Goal: Contribute content: Add original content to the website for others to see

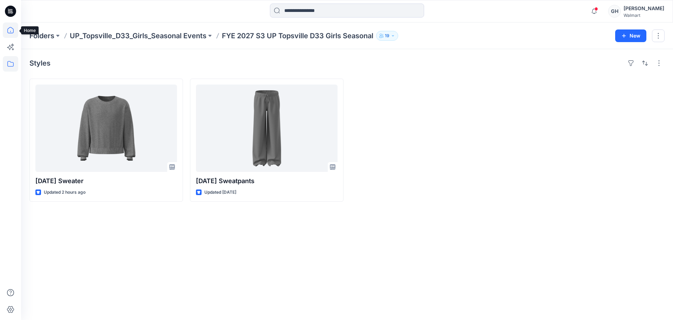
click at [11, 27] on icon at bounding box center [10, 30] width 6 height 6
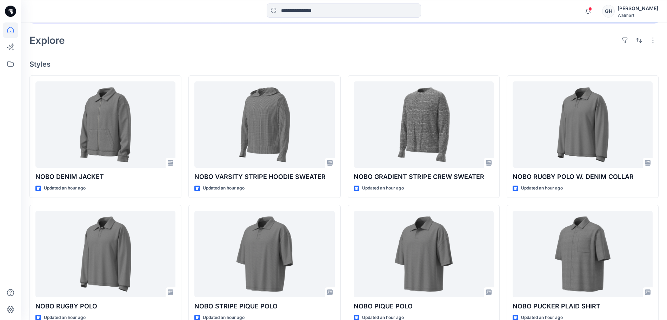
scroll to position [175, 0]
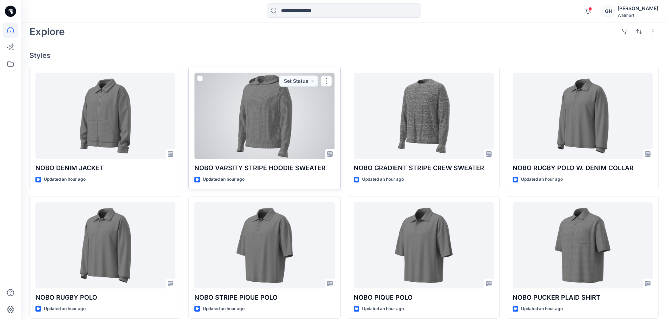
click at [293, 127] on div at bounding box center [264, 116] width 140 height 86
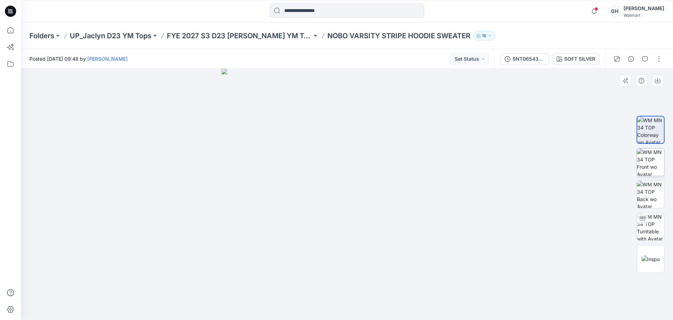
click at [646, 160] on img at bounding box center [650, 161] width 27 height 27
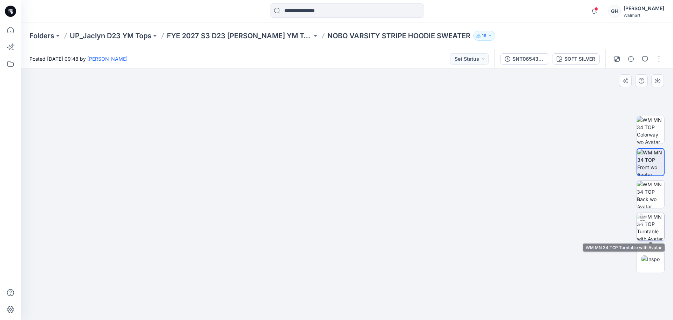
click at [656, 228] on img at bounding box center [650, 226] width 27 height 27
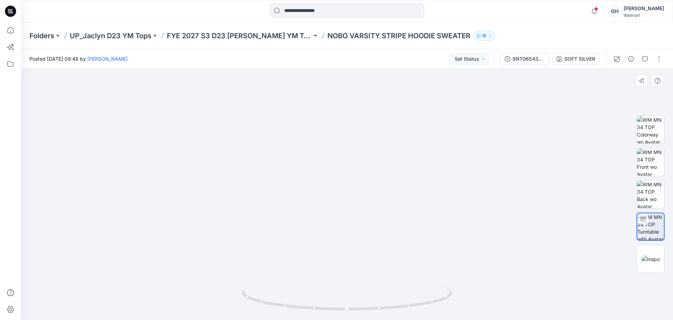
drag, startPoint x: 360, startPoint y: 149, endPoint x: 366, endPoint y: 269, distance: 120.1
click at [367, 270] on img at bounding box center [347, 170] width 590 height 299
click at [7, 35] on icon at bounding box center [10, 29] width 15 height 15
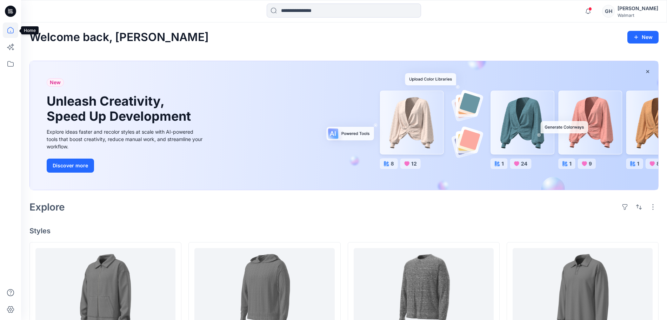
click at [5, 33] on icon at bounding box center [10, 29] width 15 height 15
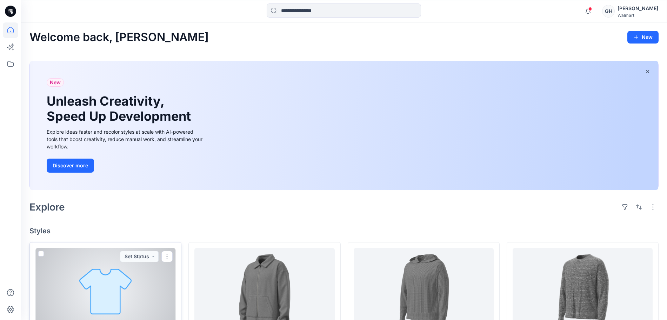
click at [82, 280] on div at bounding box center [105, 291] width 140 height 86
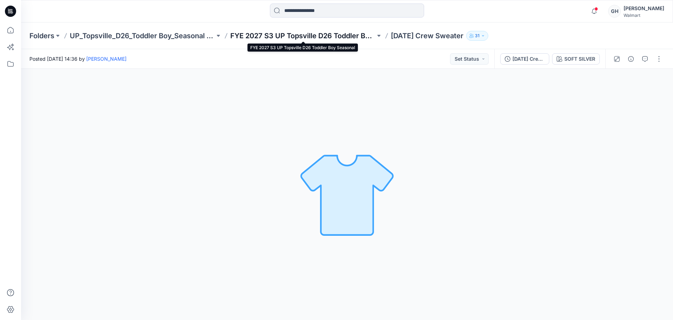
click at [308, 35] on p "FYE 2027 S3 UP Topsville D26 Toddler Boy Seasonal" at bounding box center [302, 36] width 145 height 10
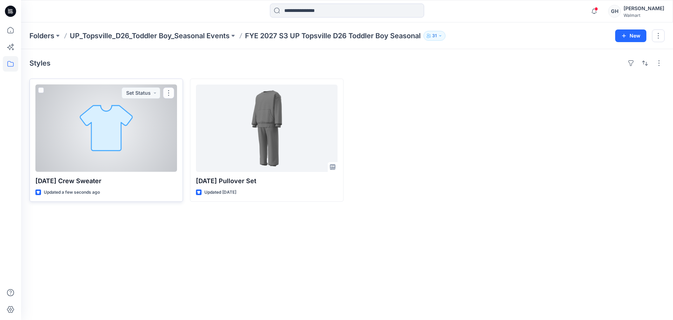
click at [126, 158] on div at bounding box center [106, 128] width 142 height 87
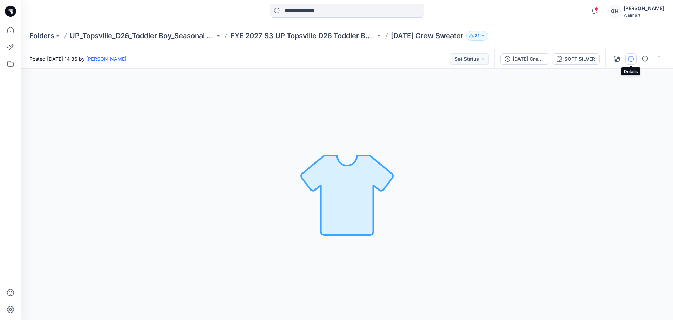
click at [628, 58] on icon "button" at bounding box center [631, 59] width 6 height 6
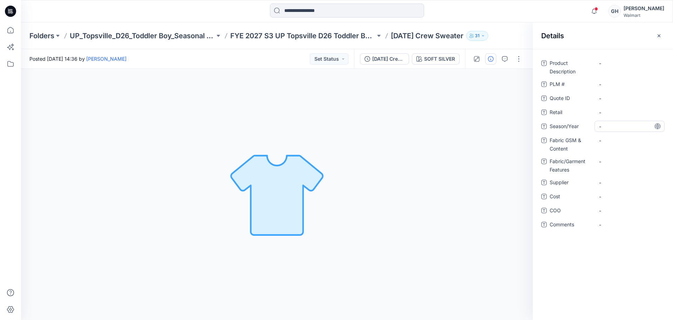
click at [615, 123] on span "-" at bounding box center [629, 126] width 61 height 7
type textarea "**********"
click at [615, 182] on span "-" at bounding box center [629, 182] width 61 height 7
type textarea "*********"
click at [609, 139] on Content "-" at bounding box center [629, 140] width 61 height 7
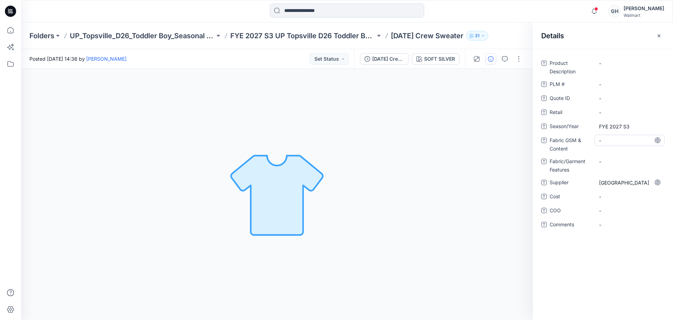
click at [619, 140] on Content "-" at bounding box center [629, 140] width 61 height 7
type textarea "**********"
click at [626, 160] on div "-" at bounding box center [630, 161] width 70 height 11
click at [648, 153] on Content "7GG 16's/2 2 Ends/60% BCI Cotton/40% Acrylic/" at bounding box center [629, 146] width 61 height 22
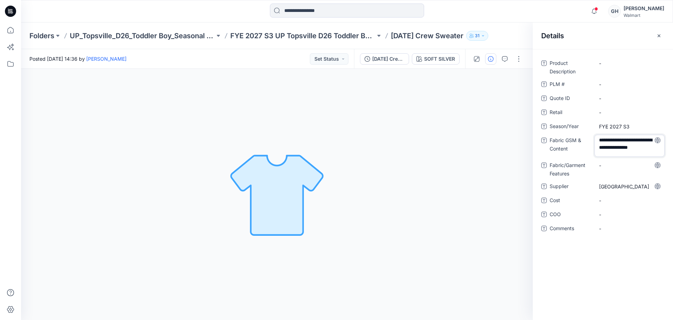
scroll to position [2, 0]
click at [647, 152] on textarea "**********" at bounding box center [630, 146] width 70 height 22
type textarea "**********"
click at [615, 164] on Features "-" at bounding box center [629, 165] width 61 height 7
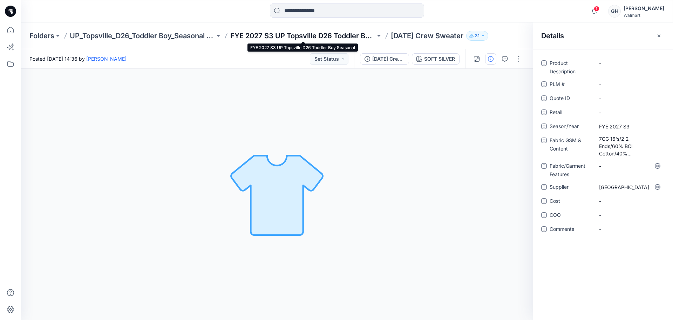
click at [289, 33] on p "FYE 2027 S3 UP Topsville D26 Toddler Boy Seasonal" at bounding box center [302, 36] width 145 height 10
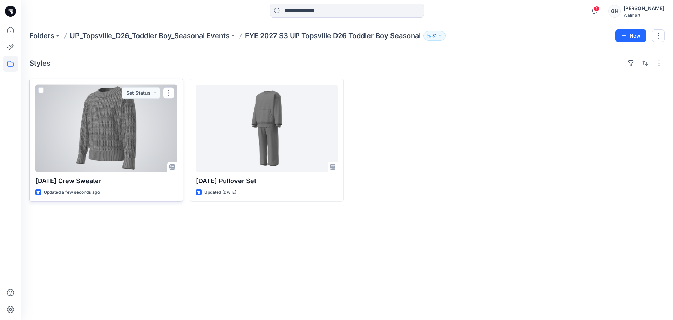
click at [102, 150] on div at bounding box center [106, 128] width 142 height 87
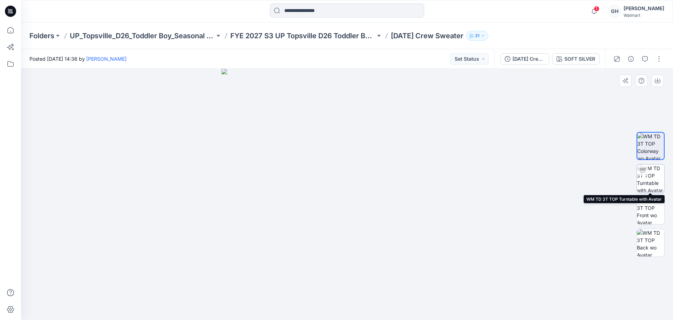
click at [646, 171] on div at bounding box center [642, 169] width 11 height 11
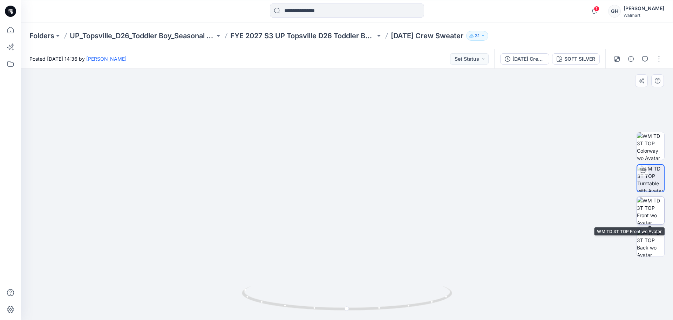
click at [653, 204] on img at bounding box center [650, 210] width 27 height 27
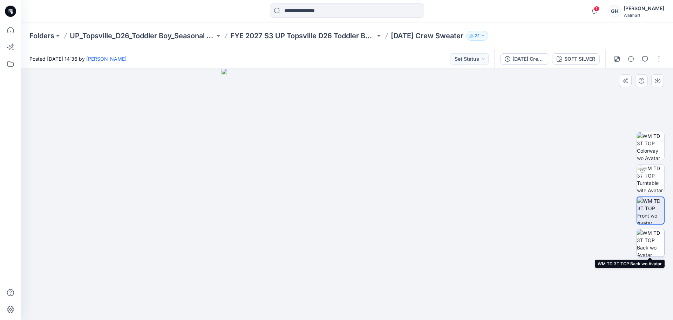
click at [649, 247] on img at bounding box center [650, 242] width 27 height 27
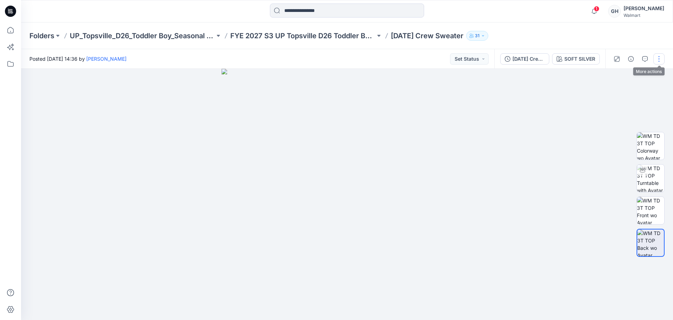
click at [662, 61] on button "button" at bounding box center [659, 58] width 11 height 11
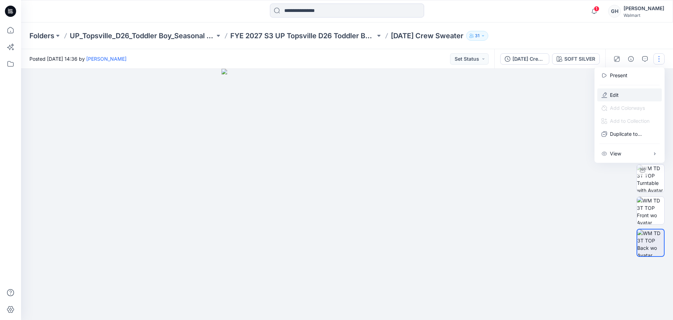
click at [634, 94] on button "Edit" at bounding box center [629, 94] width 65 height 13
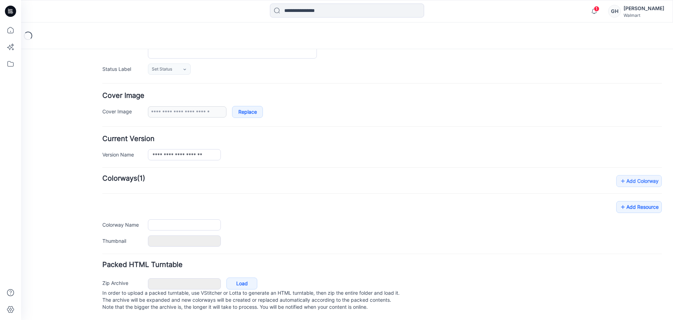
type input "**********"
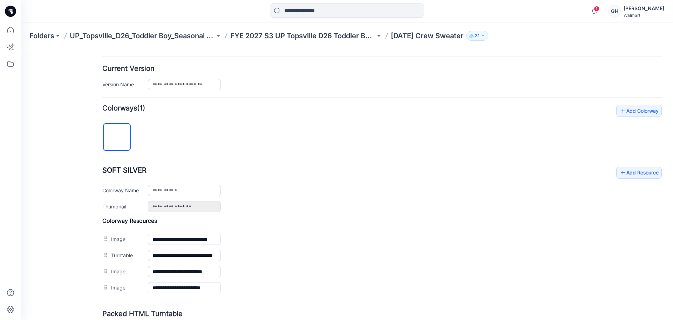
scroll to position [219, 0]
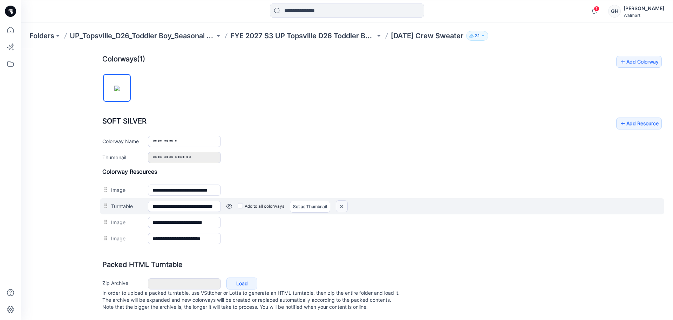
drag, startPoint x: 340, startPoint y: 198, endPoint x: 404, endPoint y: 98, distance: 118.6
click at [340, 201] on img at bounding box center [341, 207] width 11 height 12
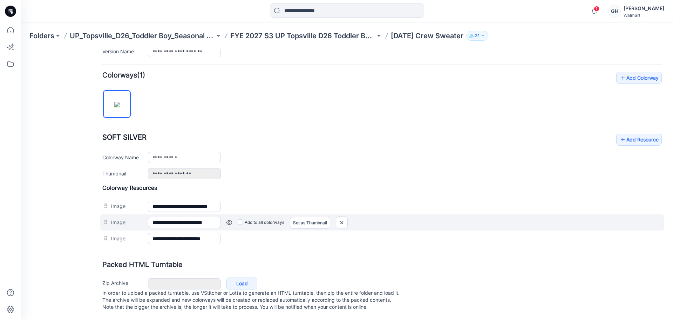
scroll to position [203, 0]
click at [346, 217] on img at bounding box center [341, 223] width 11 height 12
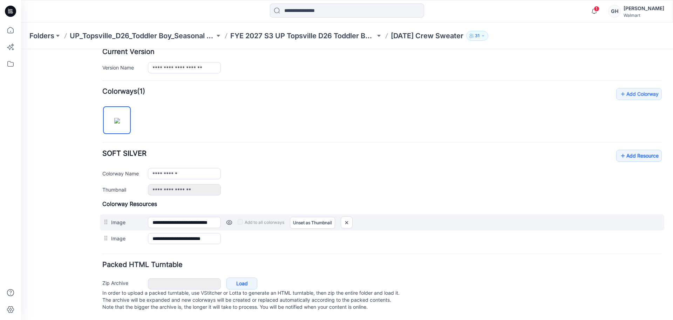
scroll to position [187, 0]
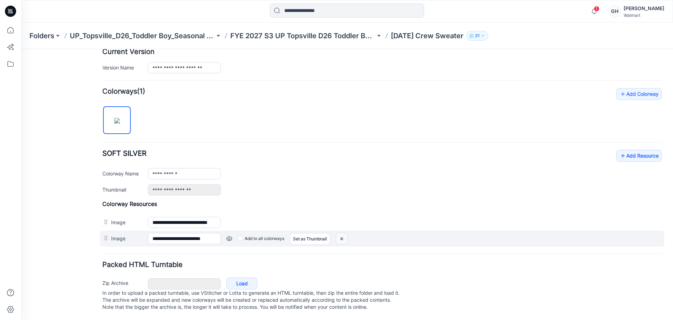
click at [344, 233] on img at bounding box center [341, 239] width 11 height 12
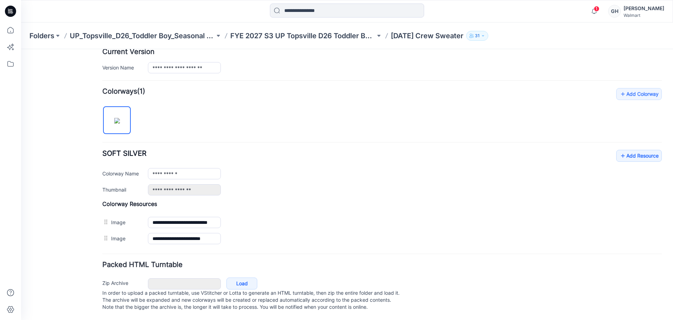
scroll to position [171, 0]
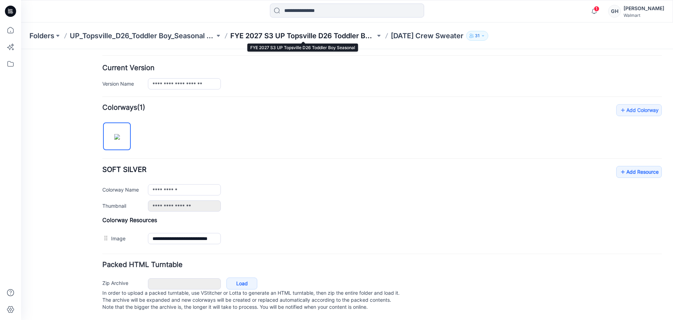
click at [342, 32] on p "FYE 2027 S3 UP Topsville D26 Toddler Boy Seasonal" at bounding box center [302, 36] width 145 height 10
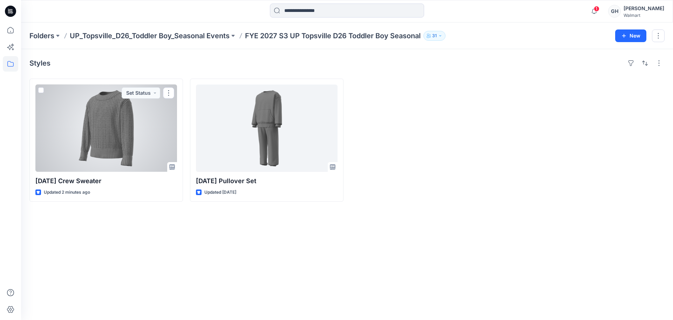
drag, startPoint x: 117, startPoint y: 139, endPoint x: 139, endPoint y: 136, distance: 22.2
click at [117, 139] on div at bounding box center [106, 128] width 142 height 87
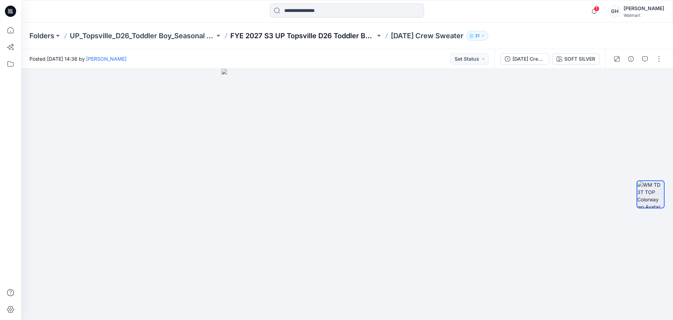
click at [362, 35] on p "FYE 2027 S3 UP Topsville D26 Toddler Boy Seasonal" at bounding box center [302, 36] width 145 height 10
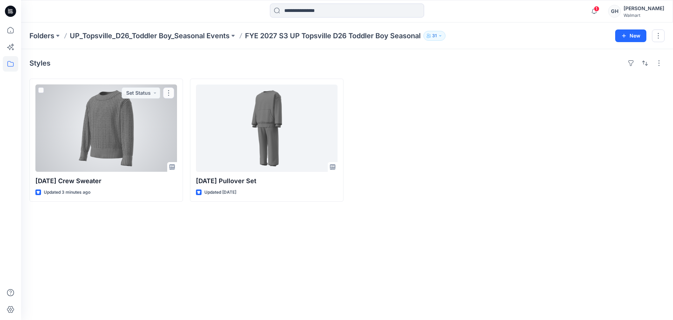
click at [112, 152] on div at bounding box center [106, 128] width 142 height 87
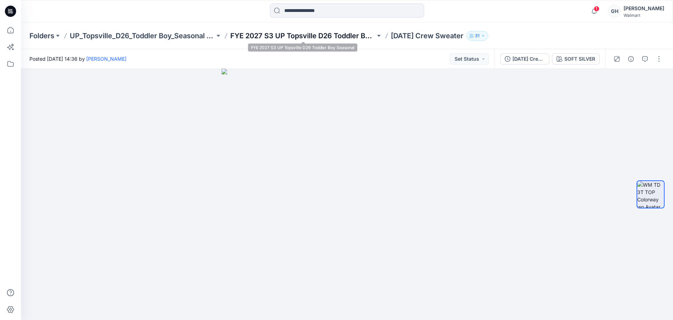
click at [324, 34] on p "FYE 2027 S3 UP Topsville D26 Toddler Boy Seasonal" at bounding box center [302, 36] width 145 height 10
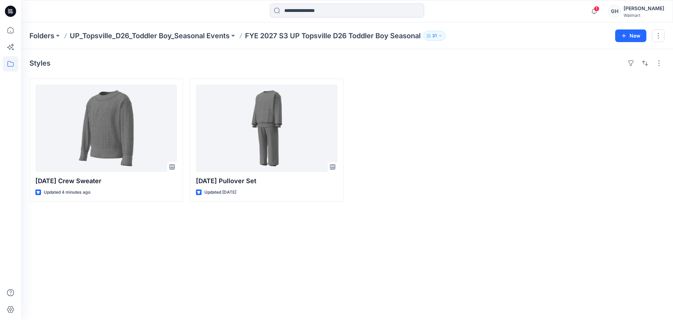
drag, startPoint x: 371, startPoint y: 229, endPoint x: 365, endPoint y: 263, distance: 34.2
click at [371, 229] on div "Styles Halloween Crew Sweater Updated 4 minutes ago Halloween Pullover Set Upda…" at bounding box center [347, 184] width 652 height 271
click at [432, 297] on div "Styles Halloween Crew Sweater Updated 7 minutes ago Halloween Pullover Set Upda…" at bounding box center [347, 184] width 652 height 271
click at [409, 276] on div "Styles Halloween Crew Sweater Updated 10 minutes ago Halloween Pullover Set Upd…" at bounding box center [347, 184] width 652 height 271
click at [180, 31] on p "UP_Topsville_D26_Toddler Boy_Seasonal Events" at bounding box center [150, 36] width 160 height 10
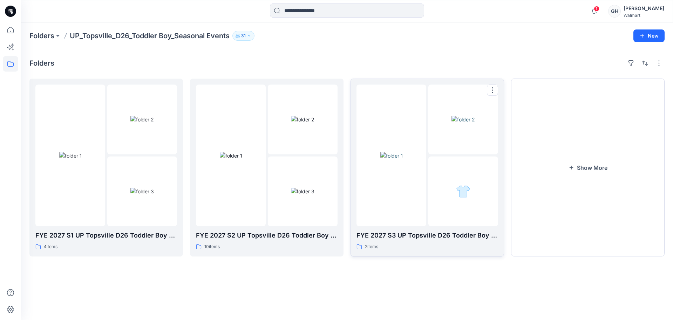
click at [398, 152] on img at bounding box center [391, 155] width 22 height 7
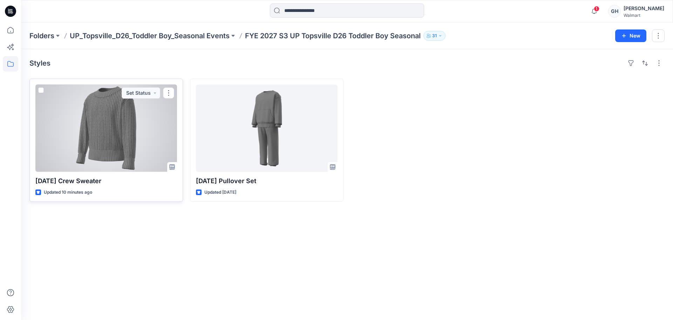
click at [119, 164] on div at bounding box center [106, 128] width 142 height 87
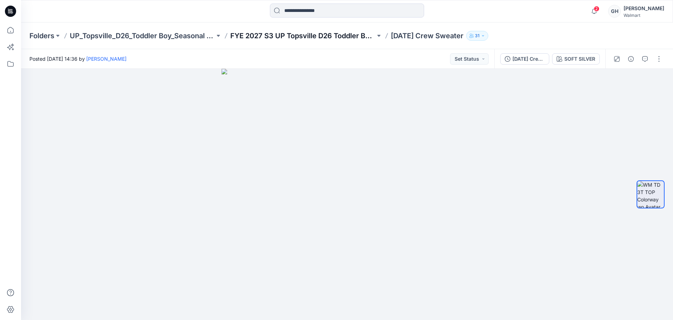
click at [313, 31] on p "FYE 2027 S3 UP Topsville D26 Toddler Boy Seasonal" at bounding box center [302, 36] width 145 height 10
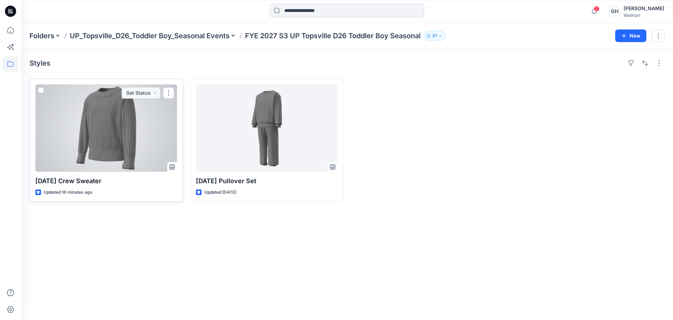
click at [136, 142] on div at bounding box center [106, 128] width 142 height 87
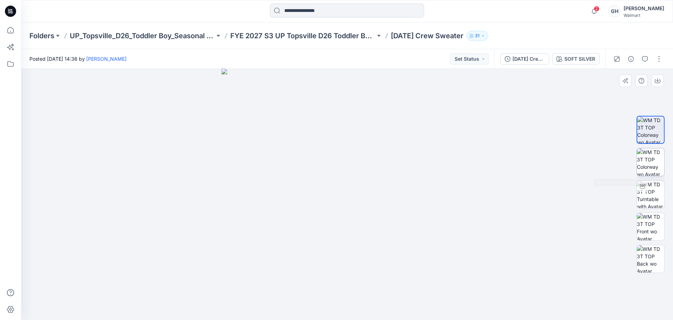
click at [662, 168] on img at bounding box center [650, 161] width 27 height 27
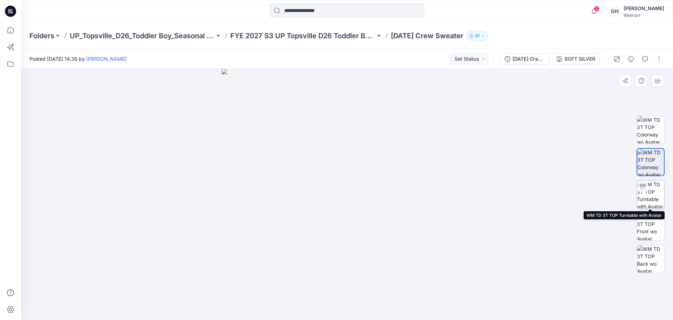
click at [648, 196] on img at bounding box center [650, 194] width 27 height 27
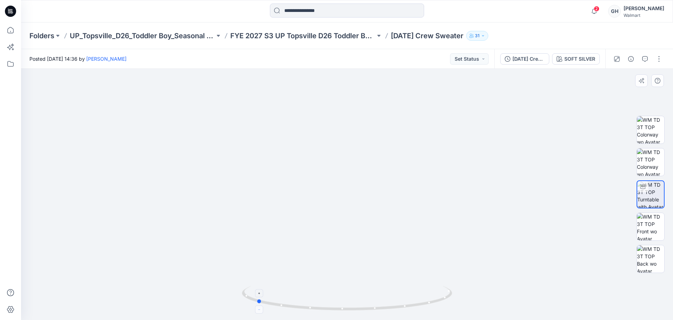
drag, startPoint x: 352, startPoint y: 309, endPoint x: 257, endPoint y: 306, distance: 94.4
click at [256, 309] on icon at bounding box center [348, 299] width 212 height 26
click at [656, 225] on img at bounding box center [650, 226] width 27 height 27
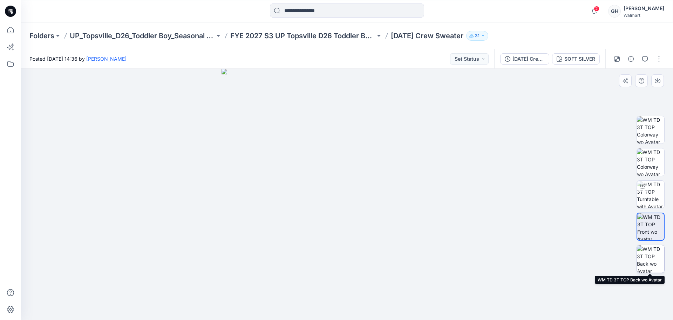
click at [651, 254] on img at bounding box center [650, 258] width 27 height 27
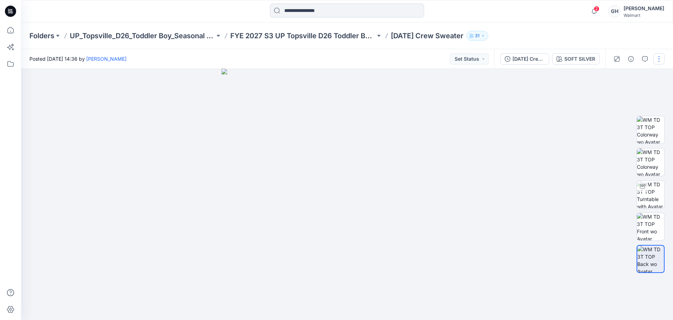
click at [661, 56] on button "button" at bounding box center [659, 58] width 11 height 11
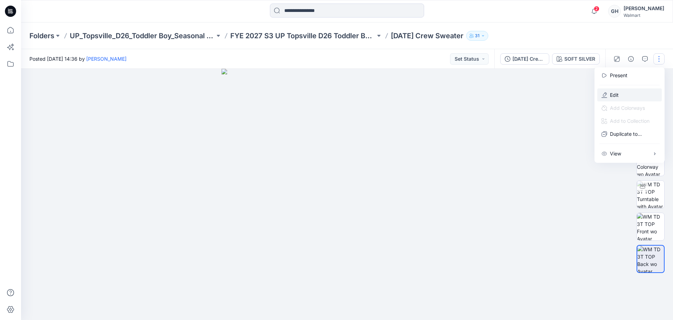
click at [630, 97] on button "Edit" at bounding box center [629, 94] width 65 height 13
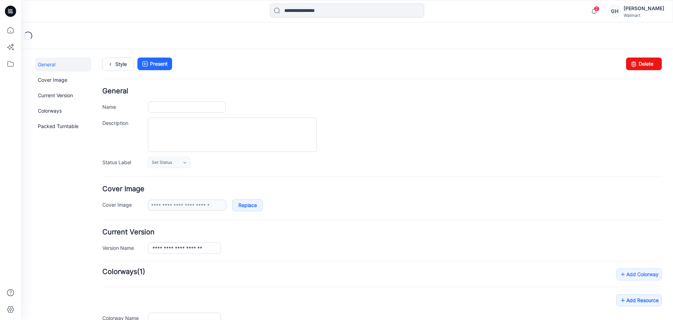
type input "**********"
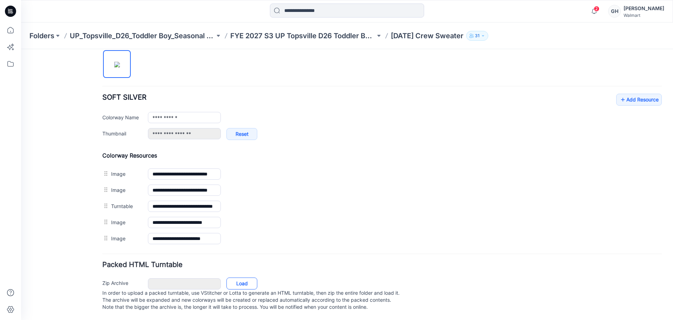
scroll to position [243, 0]
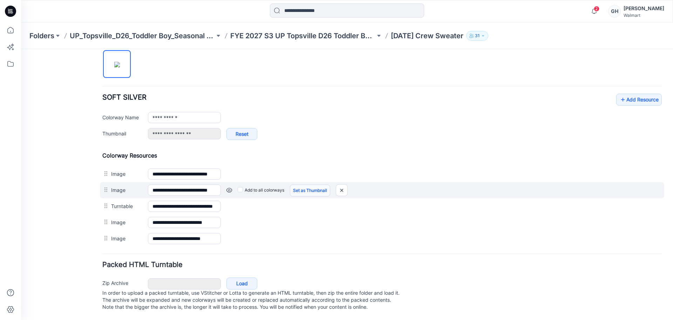
drag, startPoint x: 317, startPoint y: 184, endPoint x: 315, endPoint y: 180, distance: 4.7
click at [317, 184] on link "Set as Thumbnail" at bounding box center [310, 190] width 40 height 12
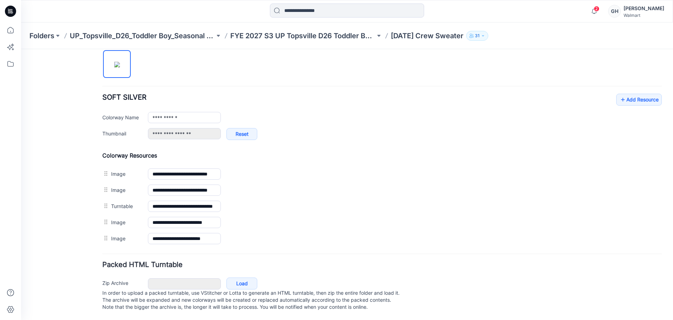
drag, startPoint x: 345, startPoint y: 166, endPoint x: 368, endPoint y: 54, distance: 114.6
click at [21, 49] on img at bounding box center [21, 49] width 0 height 0
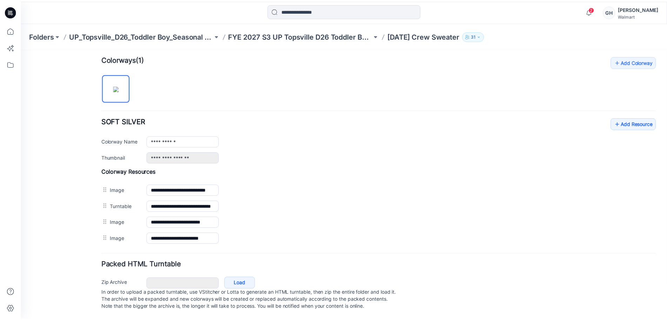
scroll to position [219, 0]
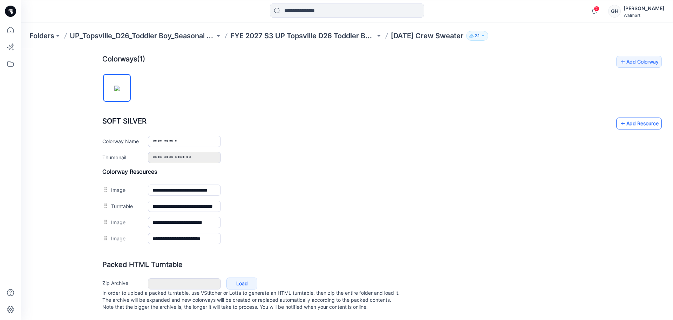
click at [625, 117] on link "Add Resource" at bounding box center [639, 123] width 46 height 12
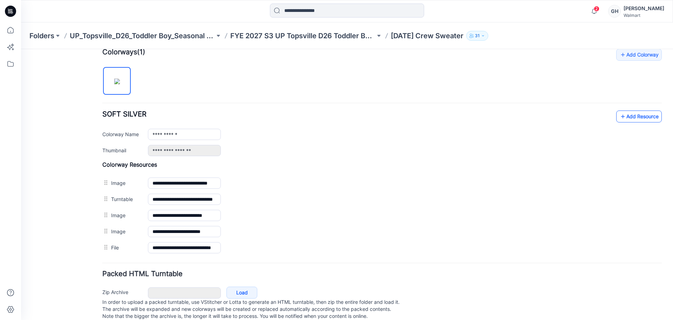
click at [626, 112] on link "Add Resource" at bounding box center [639, 116] width 46 height 12
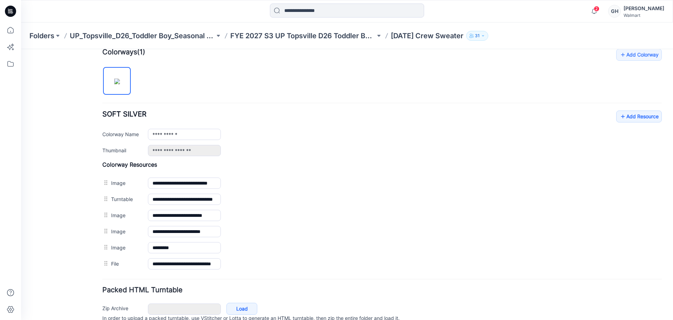
drag, startPoint x: 106, startPoint y: 266, endPoint x: 175, endPoint y: 248, distance: 71.4
click at [175, 248] on input "*********" at bounding box center [184, 247] width 73 height 11
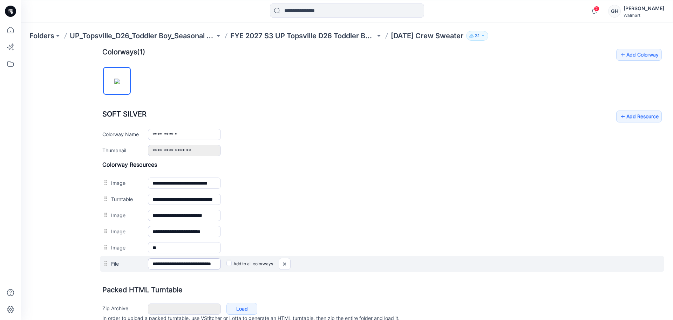
type input "*"
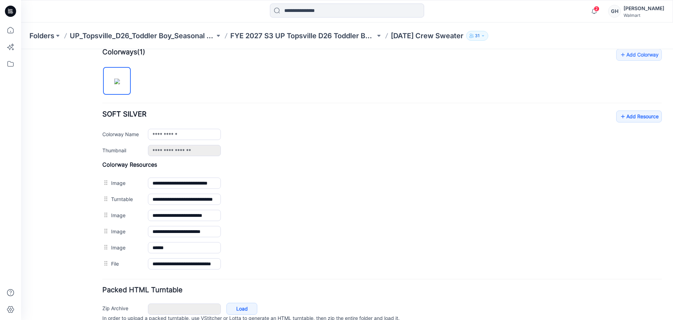
type input "******"
click at [79, 221] on div "General Cover Image Current Version Colorways Packed Turntable" at bounding box center [63, 91] width 56 height 507
click at [305, 30] on div "Folders UP_Topsville_D26_Toddler Boy_Seasonal Events FYE 2027 S3 UP Topsville D…" at bounding box center [347, 35] width 652 height 27
click at [303, 32] on p "FYE 2027 S3 UP Topsville D26 Toddler Boy Seasonal" at bounding box center [302, 36] width 145 height 10
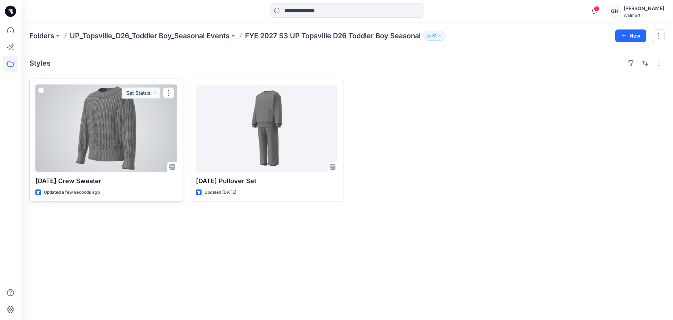
click at [105, 145] on div at bounding box center [106, 128] width 142 height 87
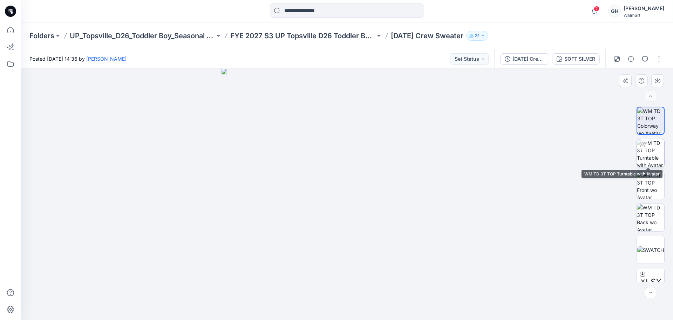
click at [651, 157] on img at bounding box center [650, 152] width 27 height 27
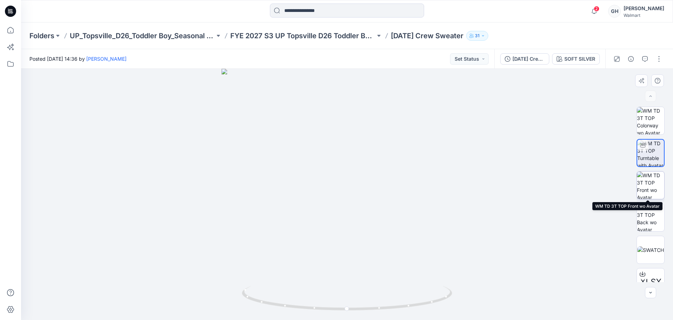
click at [646, 188] on img at bounding box center [650, 184] width 27 height 27
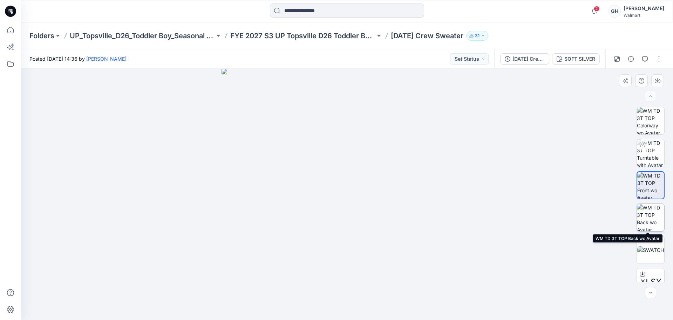
click at [648, 211] on img at bounding box center [650, 217] width 27 height 27
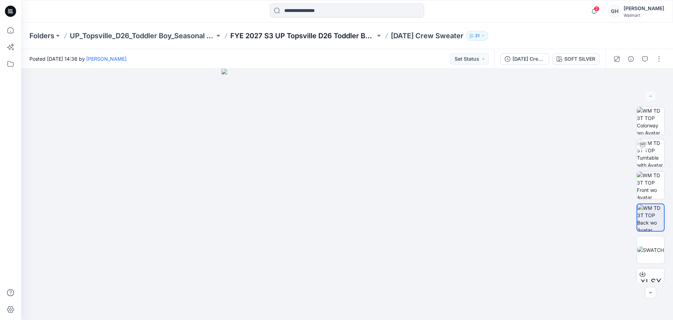
click at [300, 31] on p "FYE 2027 S3 UP Topsville D26 Toddler Boy Seasonal" at bounding box center [302, 36] width 145 height 10
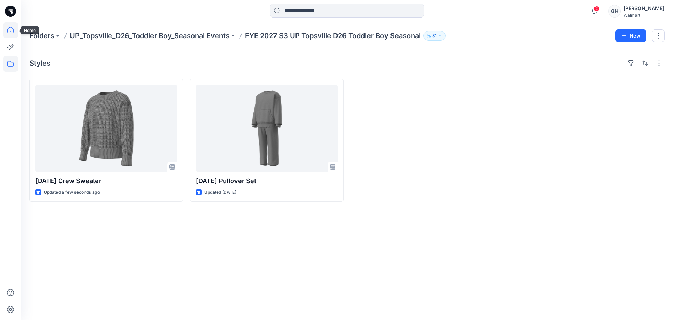
click at [10, 28] on icon at bounding box center [10, 29] width 15 height 15
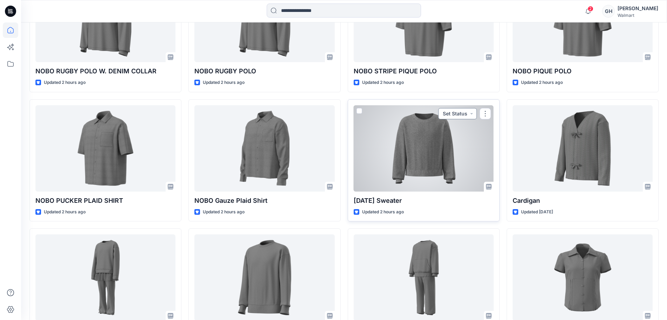
scroll to position [468, 0]
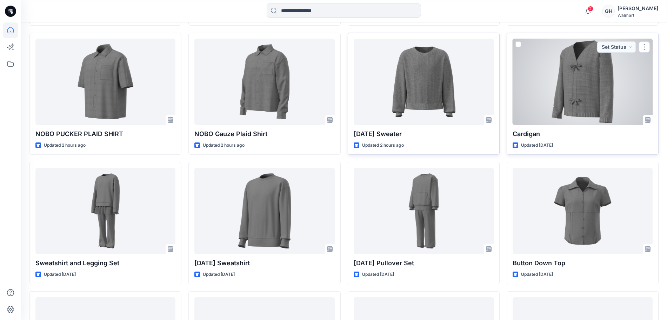
click at [585, 99] on div at bounding box center [582, 82] width 140 height 86
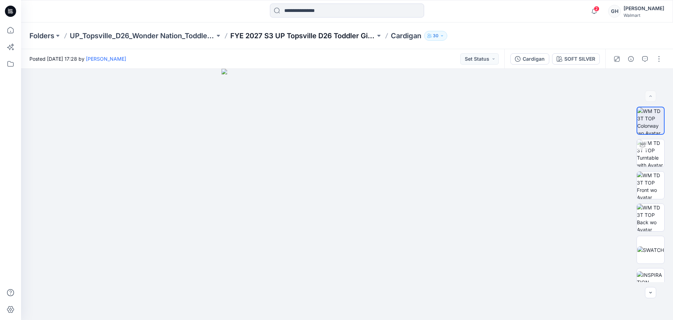
click at [319, 38] on p "FYE 2027 S3 UP Topsville D26 Toddler Girl Wonder Nation" at bounding box center [302, 36] width 145 height 10
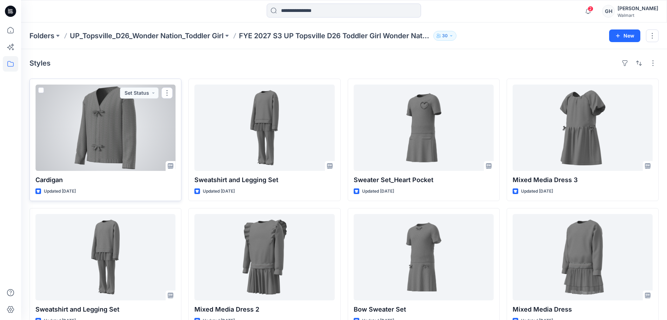
click at [131, 128] on div at bounding box center [105, 128] width 140 height 86
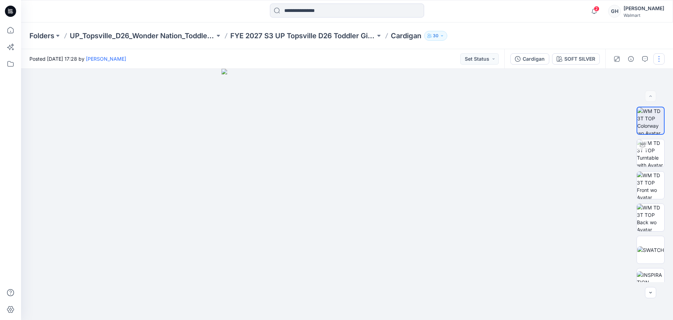
click at [660, 56] on button "button" at bounding box center [659, 58] width 11 height 11
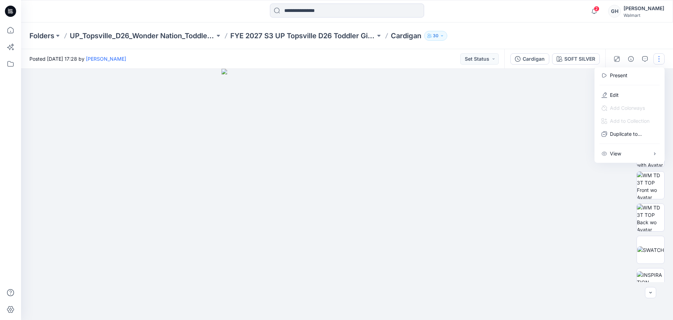
click at [580, 174] on div at bounding box center [347, 194] width 652 height 251
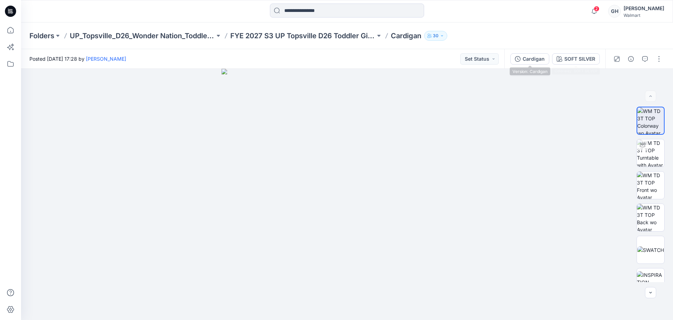
click at [528, 58] on div "Cardigan" at bounding box center [534, 59] width 22 height 8
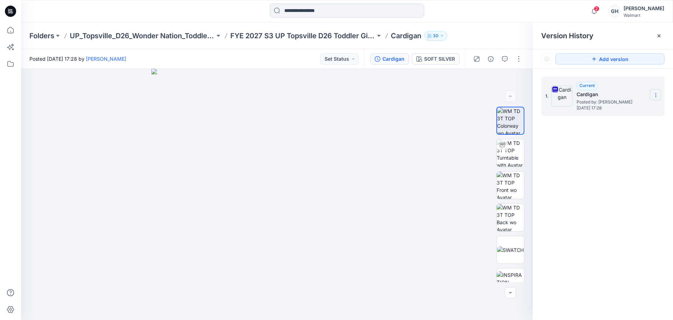
click at [658, 93] on icon at bounding box center [656, 95] width 6 height 6
click at [628, 112] on span "Download Source BW File" at bounding box center [620, 108] width 59 height 8
click at [513, 254] on img at bounding box center [510, 249] width 27 height 7
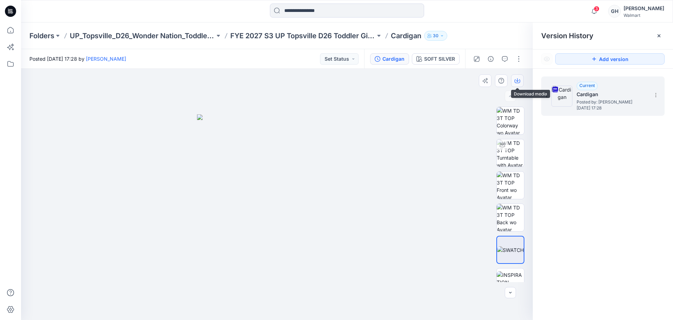
click at [520, 80] on icon "button" at bounding box center [518, 81] width 6 height 4
click at [9, 29] on icon at bounding box center [10, 29] width 15 height 15
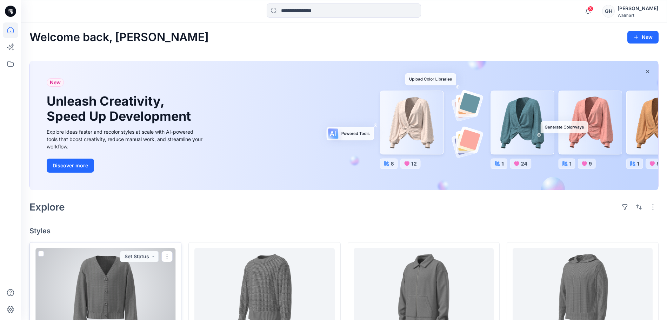
click at [121, 291] on div at bounding box center [105, 291] width 140 height 86
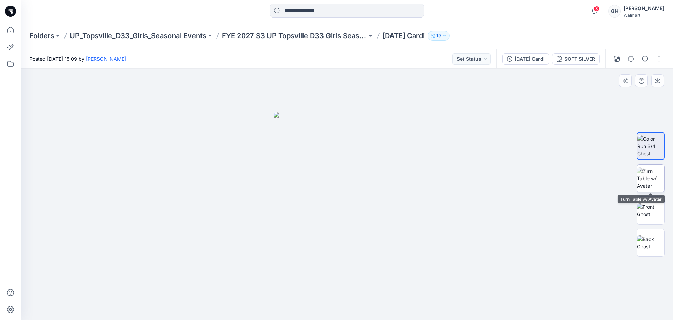
click at [647, 176] on img at bounding box center [650, 178] width 27 height 22
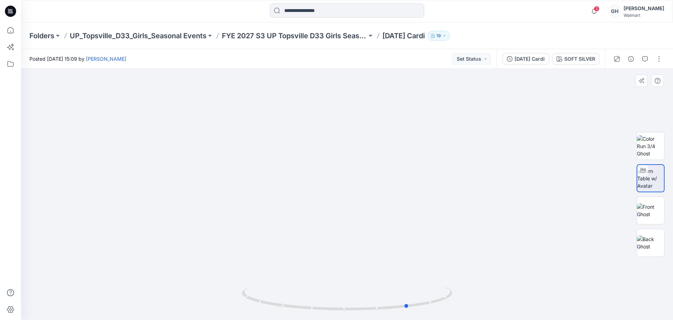
drag, startPoint x: 342, startPoint y: 309, endPoint x: 199, endPoint y: 304, distance: 142.5
click at [199, 304] on div at bounding box center [347, 194] width 652 height 251
click at [657, 218] on img at bounding box center [650, 210] width 27 height 15
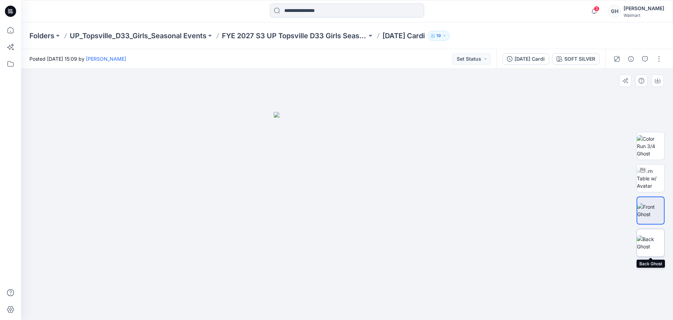
click at [653, 238] on img at bounding box center [650, 242] width 27 height 15
click at [633, 59] on icon "button" at bounding box center [631, 59] width 6 height 6
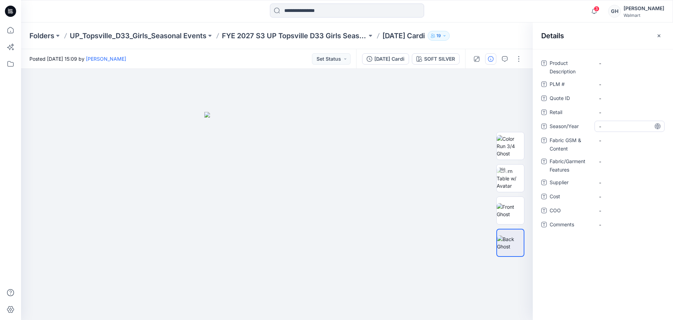
click at [616, 123] on span "-" at bounding box center [629, 126] width 61 height 7
drag, startPoint x: 607, startPoint y: 126, endPoint x: 577, endPoint y: 125, distance: 30.5
click at [577, 125] on div "**********" at bounding box center [602, 126] width 123 height 11
type textarea "**********"
click at [611, 182] on span "-" at bounding box center [629, 182] width 61 height 7
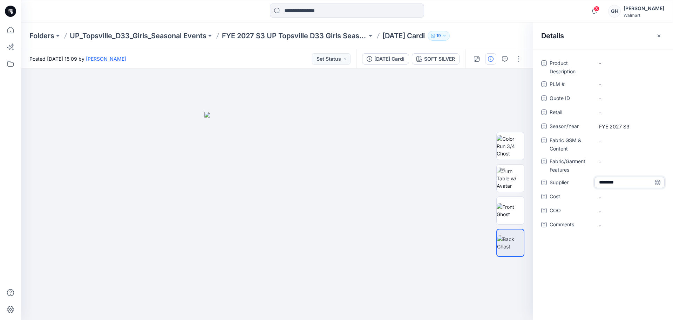
type textarea "*********"
click at [628, 142] on Content "-" at bounding box center [629, 140] width 61 height 7
click at [612, 142] on Content "-" at bounding box center [629, 140] width 61 height 7
type textarea "**********"
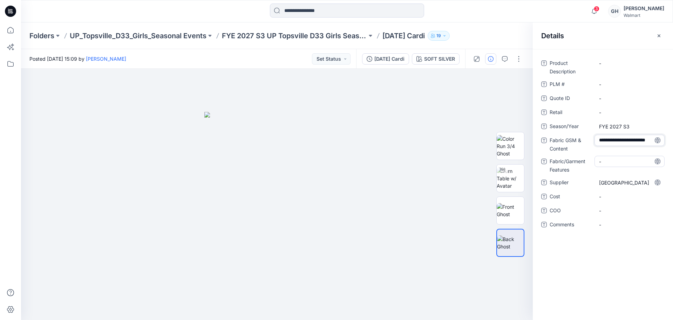
click at [621, 161] on Features "-" at bounding box center [629, 161] width 61 height 7
click at [620, 147] on Content "7 GG 21 S/2/100% Acrylic/" at bounding box center [629, 142] width 61 height 15
click at [614, 148] on textarea "**********" at bounding box center [630, 142] width 70 height 15
click at [623, 139] on textarea "**********" at bounding box center [630, 142] width 70 height 15
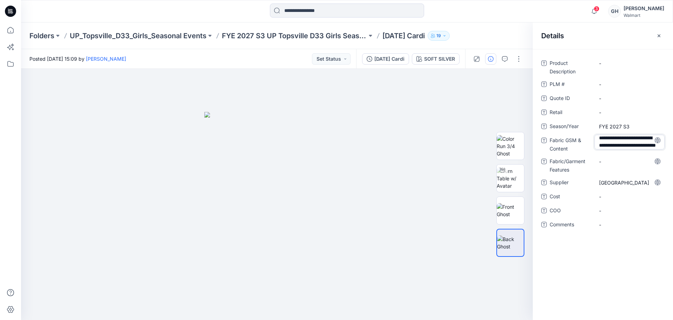
type textarea "**********"
click at [625, 159] on div "**********" at bounding box center [602, 148] width 123 height 181
click at [611, 229] on span "-" at bounding box center [629, 228] width 61 height 7
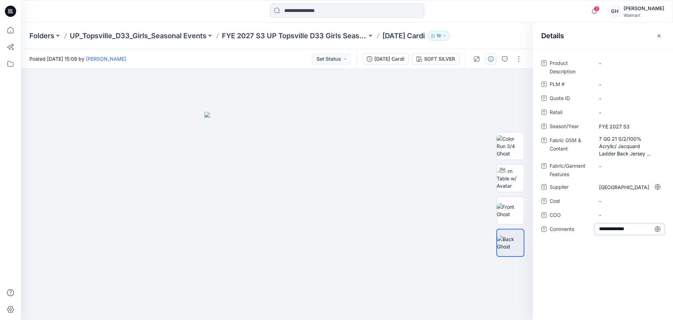
click at [612, 227] on textarea "**********" at bounding box center [630, 228] width 70 height 11
type textarea "**********"
click at [616, 213] on span "-" at bounding box center [629, 214] width 61 height 7
click at [612, 230] on span "3D Sub Fabric:" at bounding box center [629, 228] width 61 height 7
click at [612, 230] on textarea "**********" at bounding box center [630, 228] width 70 height 11
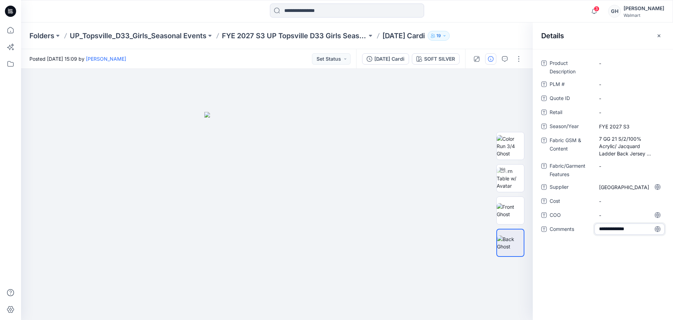
click at [612, 230] on textarea "**********" at bounding box center [630, 228] width 70 height 11
click at [611, 202] on span "-" at bounding box center [629, 200] width 61 height 7
click at [315, 34] on p "FYE 2027 S3 UP Topsville D33 Girls Seasonal" at bounding box center [294, 36] width 145 height 10
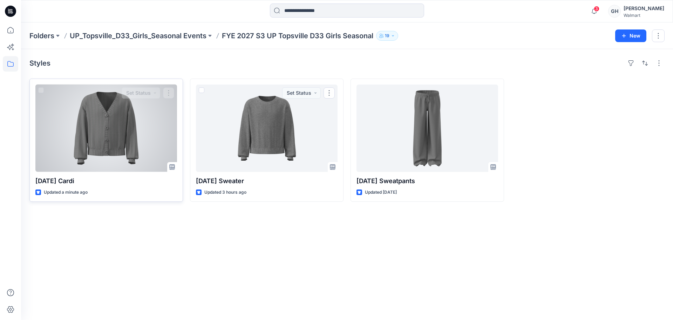
click at [130, 132] on div at bounding box center [106, 128] width 142 height 87
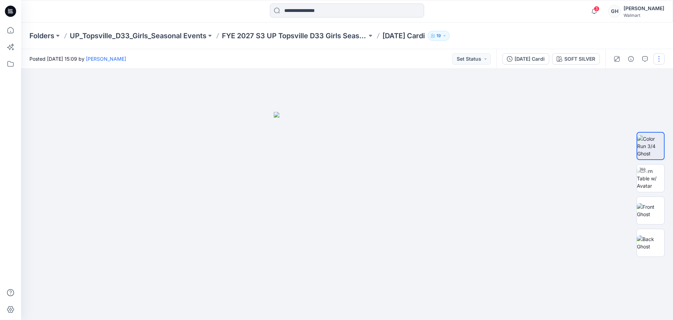
click at [657, 59] on button "button" at bounding box center [659, 58] width 11 height 11
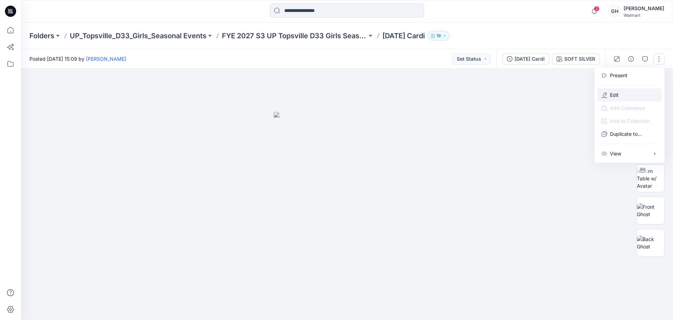
drag, startPoint x: 610, startPoint y: 92, endPoint x: 614, endPoint y: 102, distance: 11.5
click at [610, 92] on button "Edit" at bounding box center [629, 94] width 65 height 13
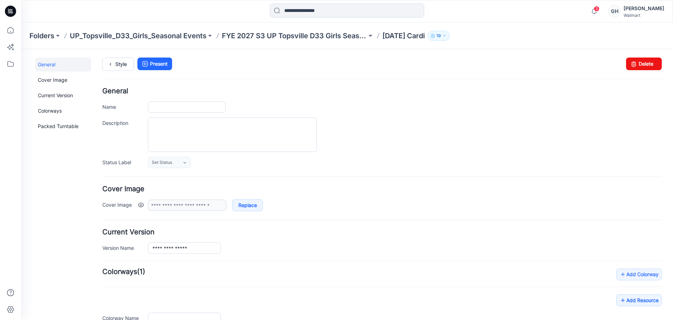
scroll to position [44, 0]
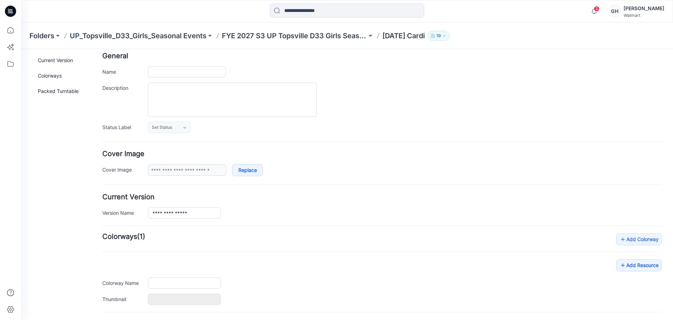
type input "**********"
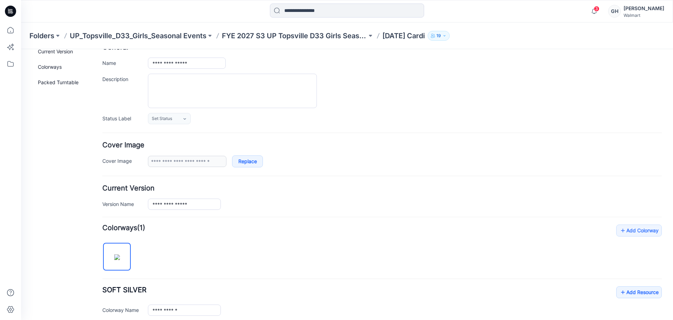
scroll to position [131, 0]
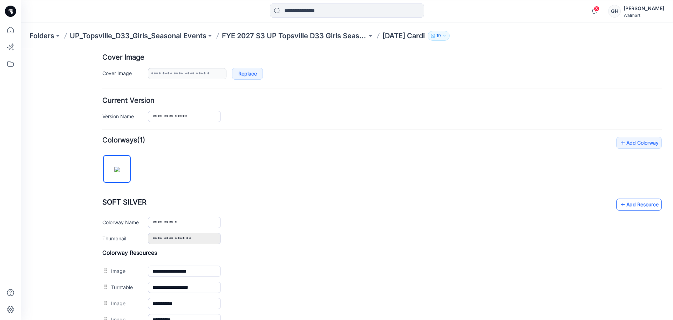
click at [642, 200] on link "Add Resource" at bounding box center [639, 204] width 46 height 12
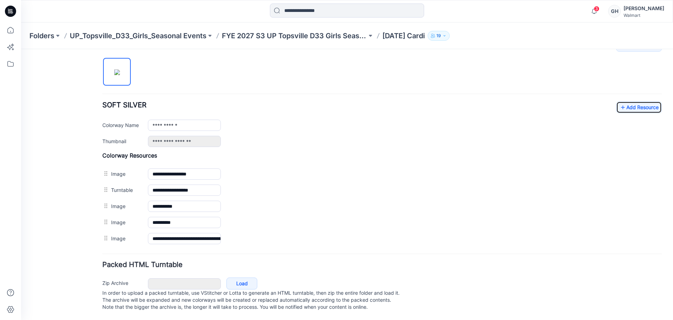
scroll to position [236, 0]
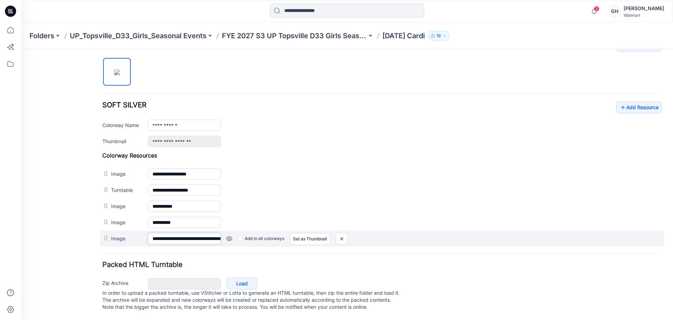
click at [181, 234] on input "**********" at bounding box center [184, 238] width 73 height 11
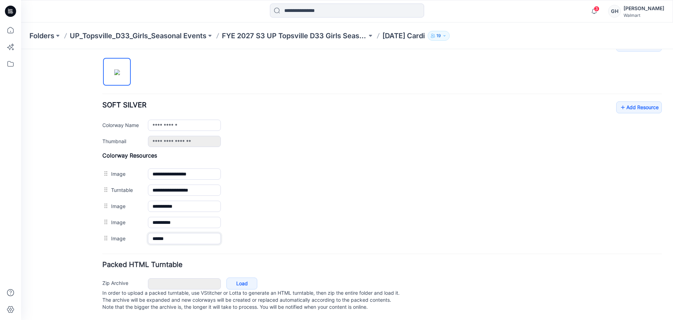
type input "******"
click at [206, 249] on form "**********" at bounding box center [382, 86] width 560 height 454
click at [637, 102] on link "Add Resource" at bounding box center [639, 107] width 46 height 12
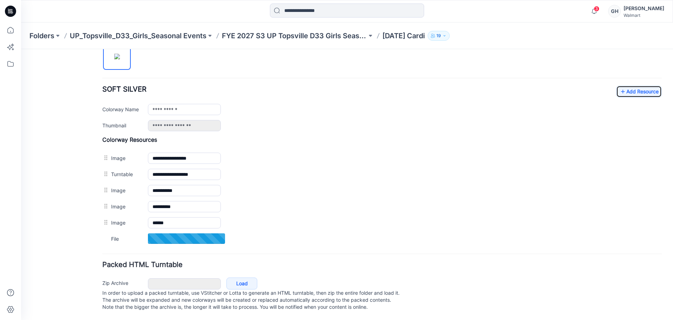
scroll to position [251, 0]
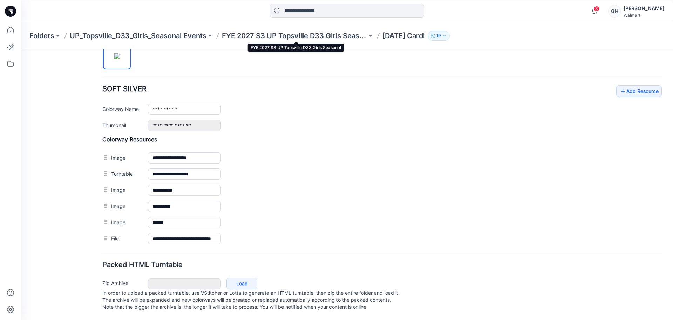
drag, startPoint x: 296, startPoint y: 30, endPoint x: 302, endPoint y: 30, distance: 6.0
click at [296, 30] on div "Folders UP_Topsville_D33_Girls_Seasonal Events FYE 2027 S3 UP Topsville D33 Gir…" at bounding box center [347, 35] width 652 height 27
click at [285, 36] on p "FYE 2027 S3 UP Topsville D33 Girls Seasonal" at bounding box center [294, 36] width 145 height 10
